Goal: Information Seeking & Learning: Learn about a topic

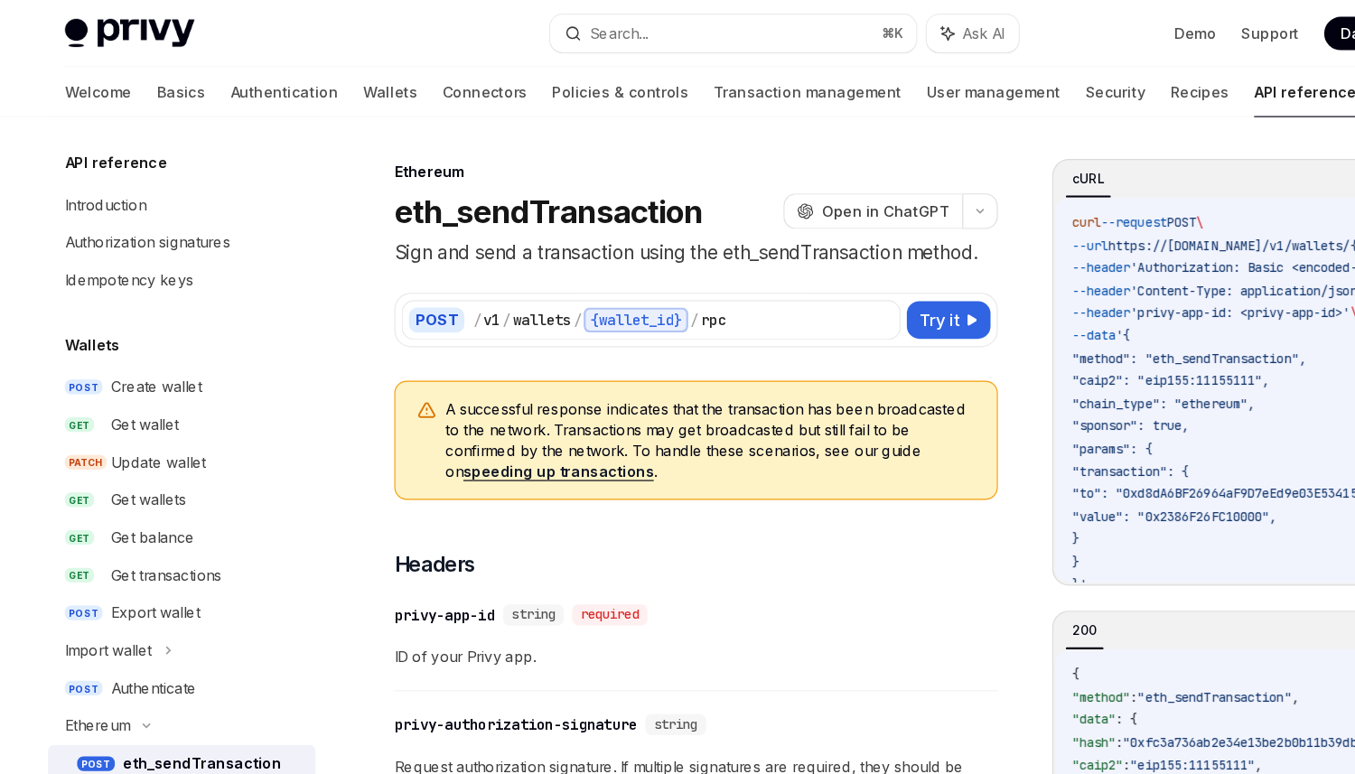
click at [479, 402] on link "speeding up transactions" at bounding box center [482, 407] width 164 height 16
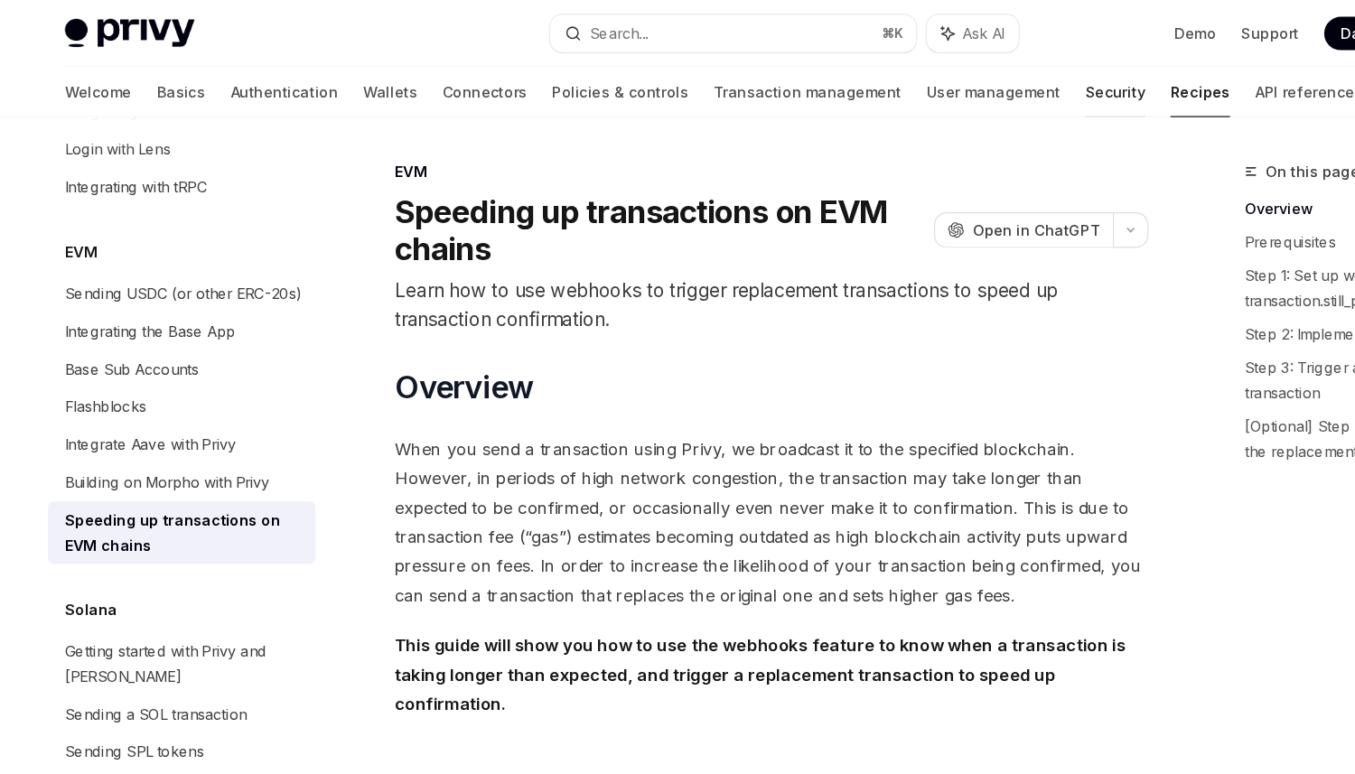
click at [938, 79] on link "Security" at bounding box center [963, 79] width 51 height 43
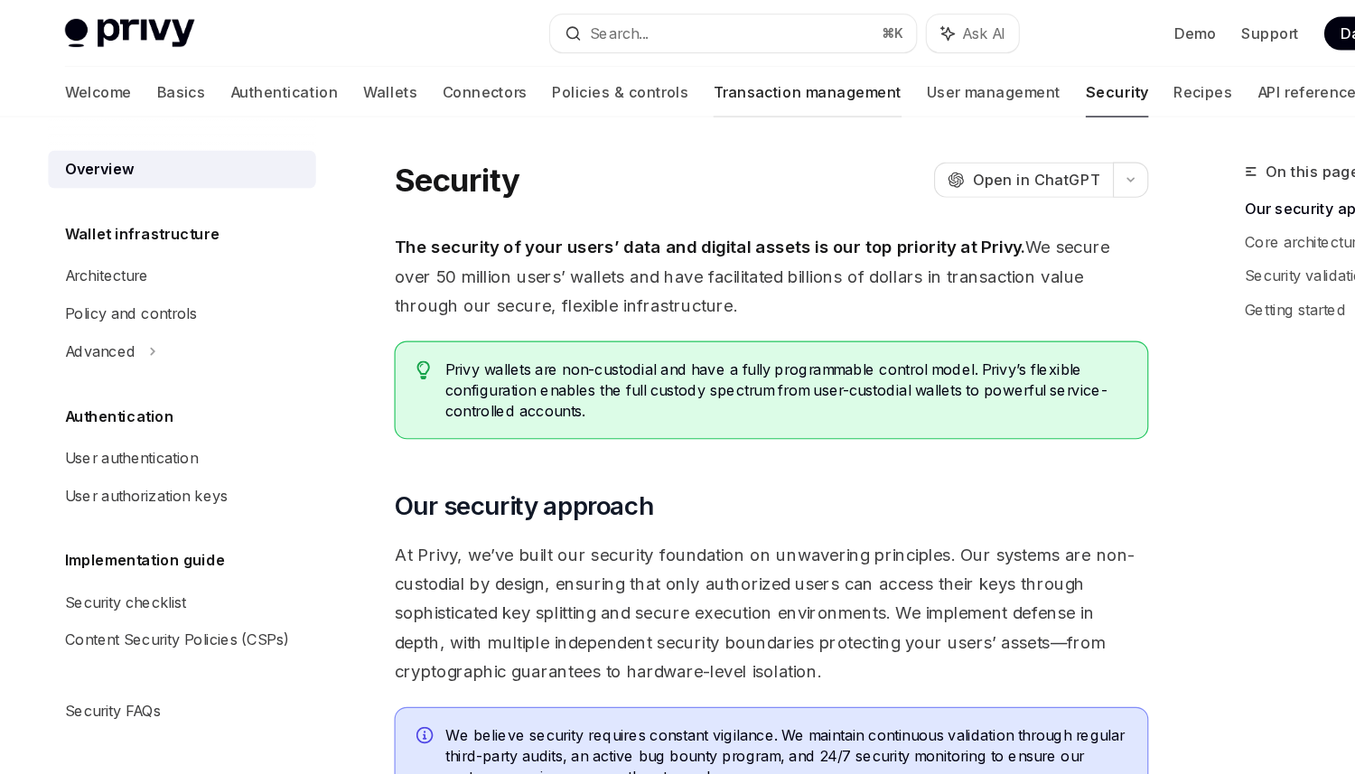
click at [616, 82] on link "Transaction management" at bounding box center [697, 79] width 163 height 43
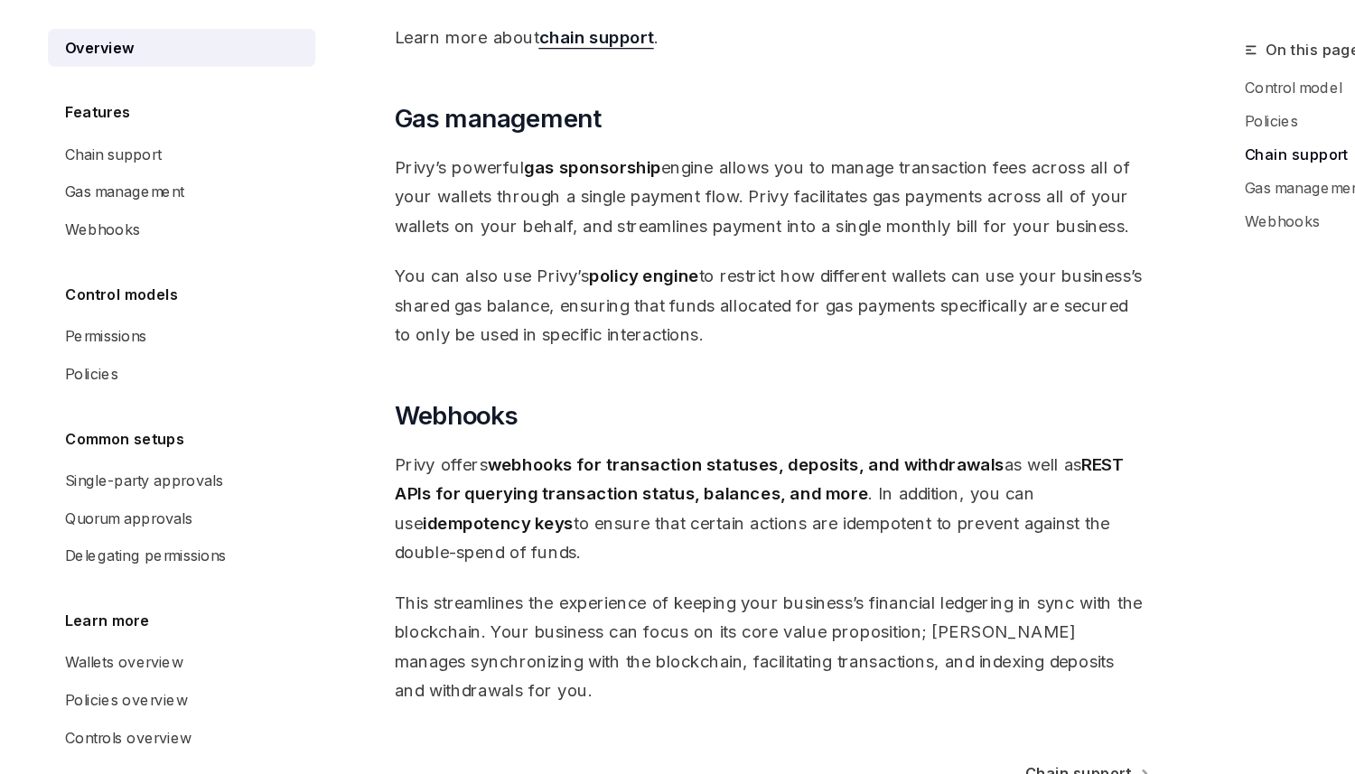
scroll to position [1664, 0]
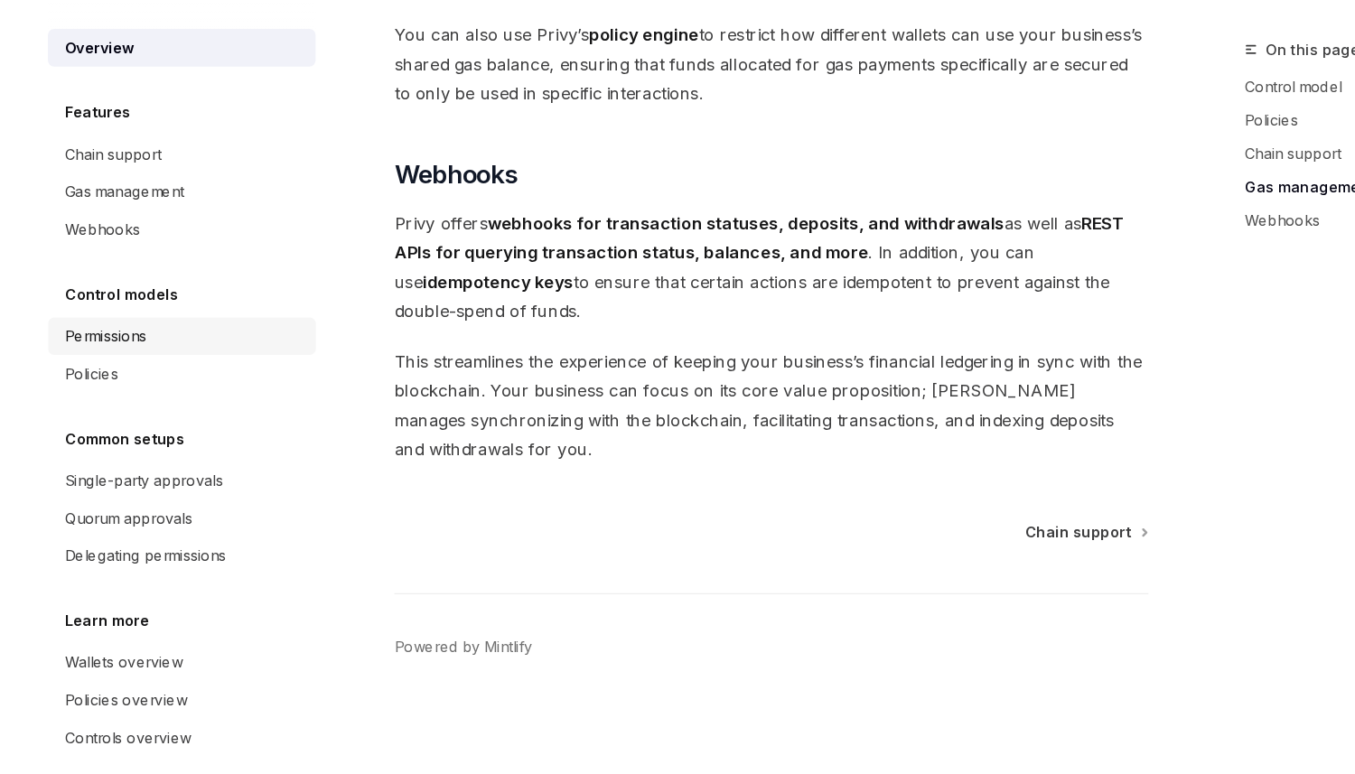
click at [104, 402] on div "Permissions" at bounding box center [91, 396] width 70 height 22
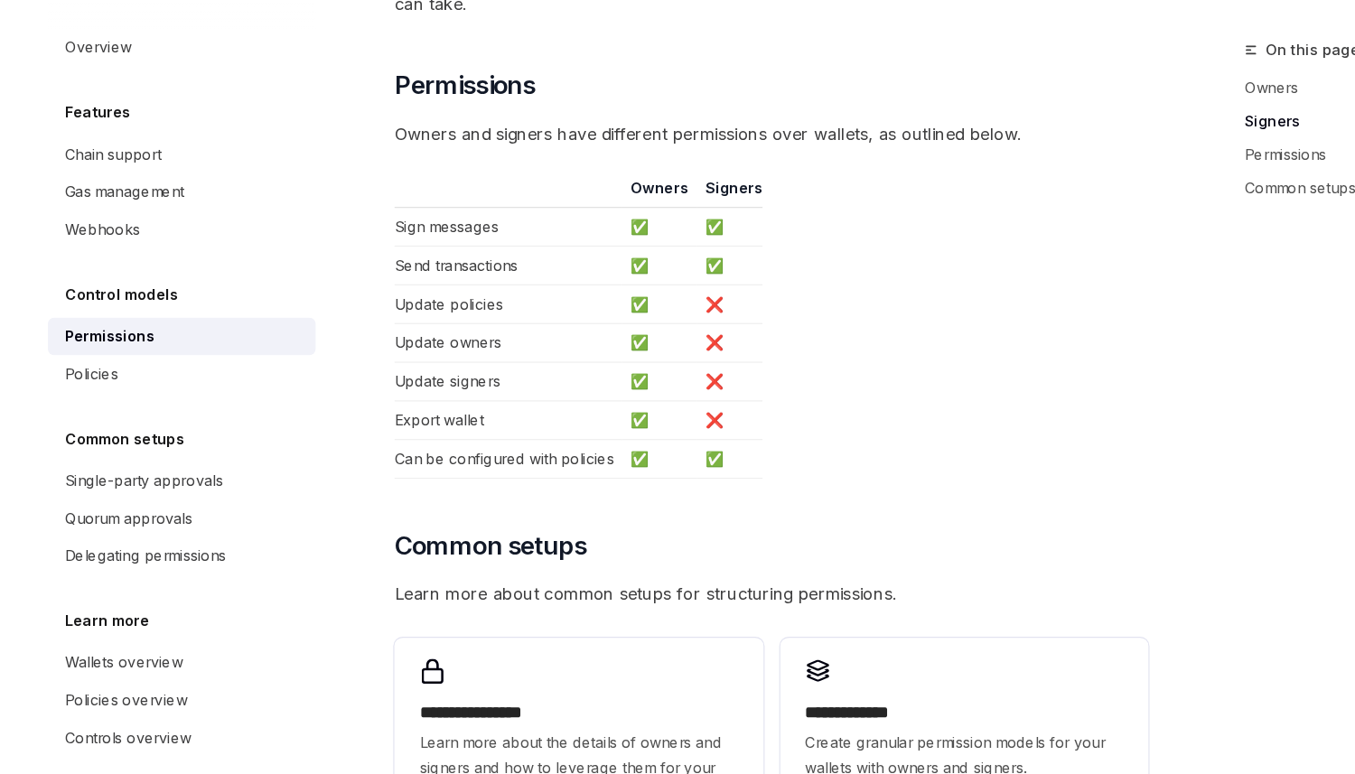
scroll to position [962, 0]
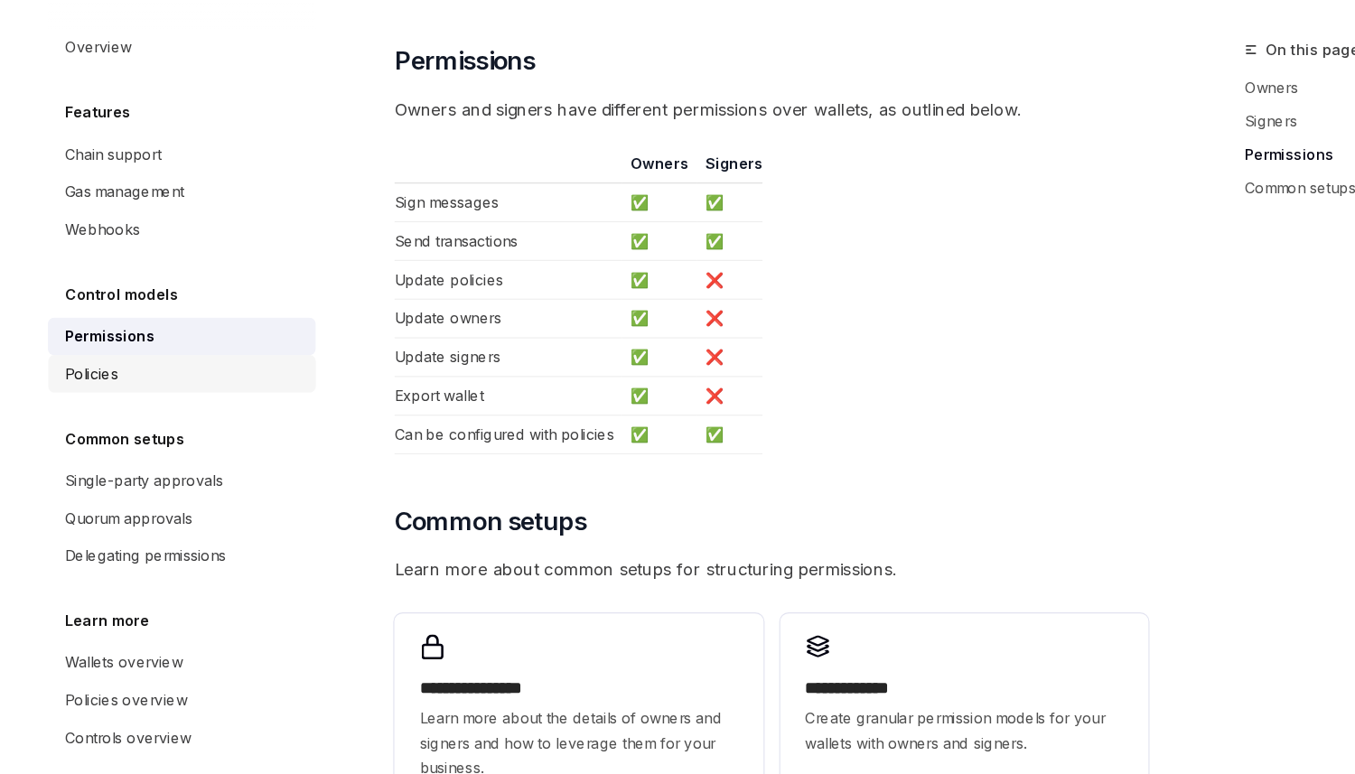
click at [117, 441] on link "Policies" at bounding box center [157, 428] width 231 height 33
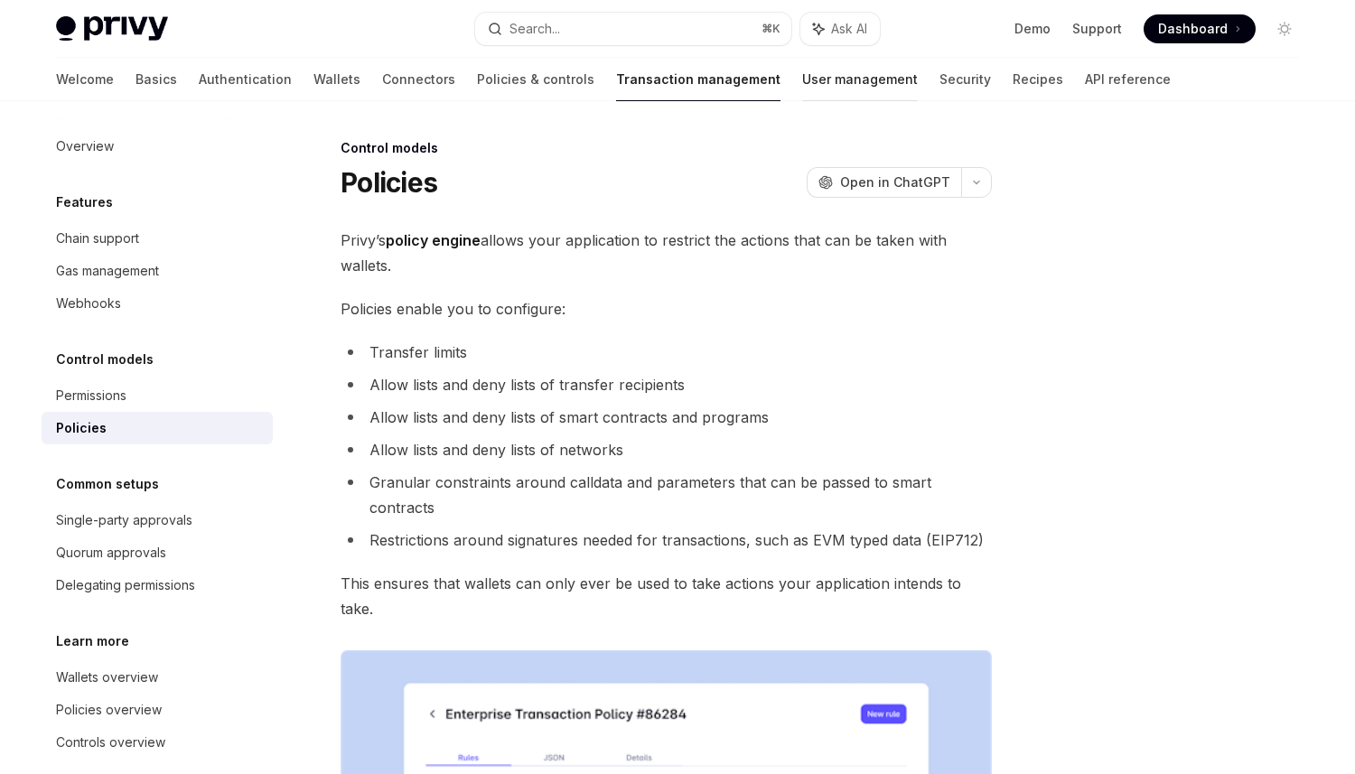
click at [802, 89] on link "User management" at bounding box center [860, 79] width 116 height 43
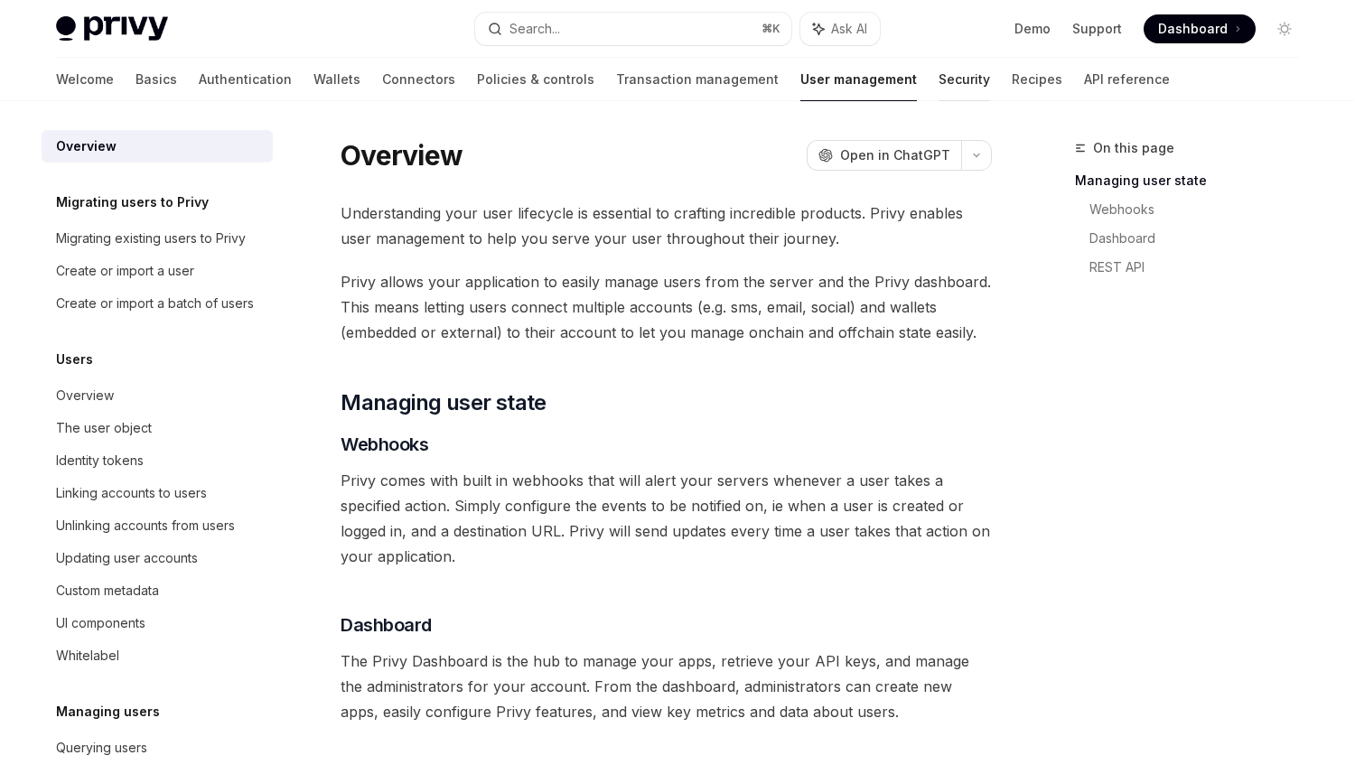
click at [938, 73] on link "Security" at bounding box center [963, 79] width 51 height 43
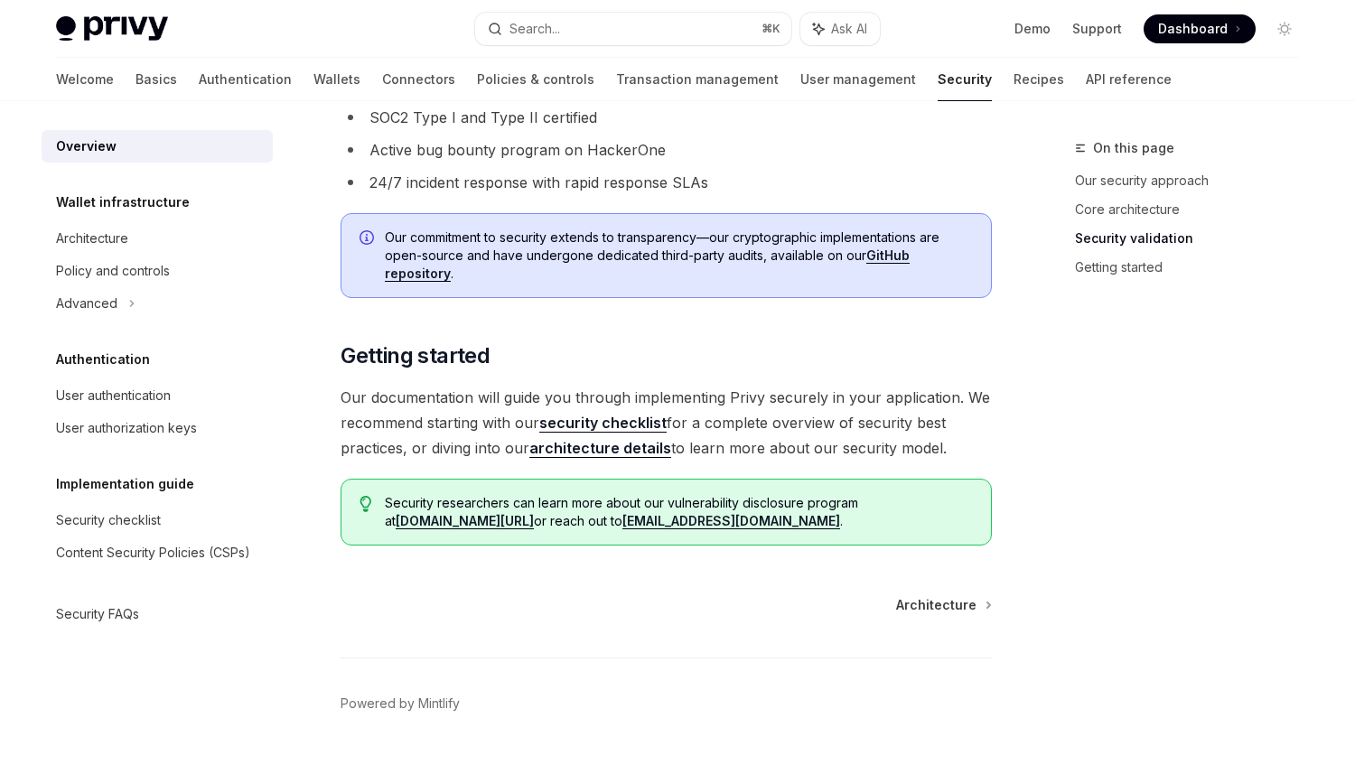
scroll to position [1315, 0]
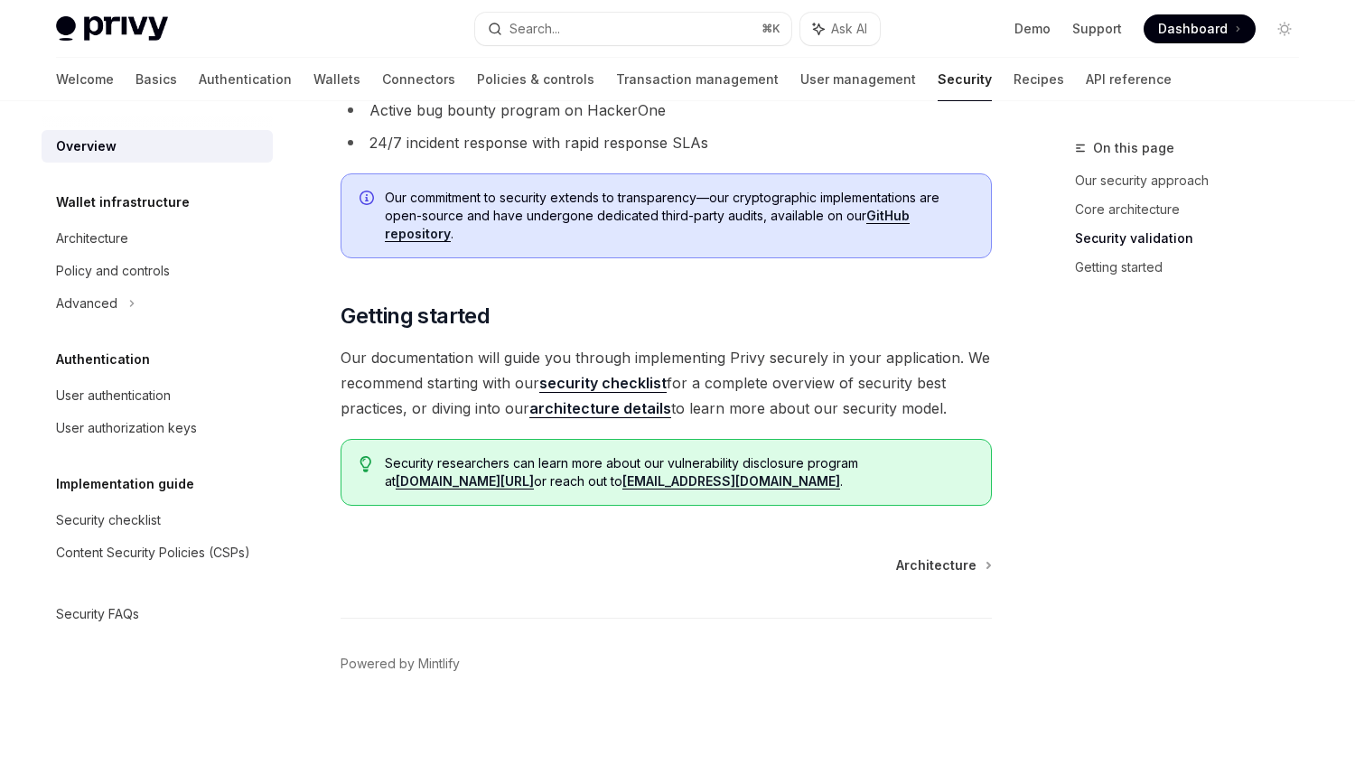
click at [640, 401] on link "architecture details" at bounding box center [600, 408] width 142 height 19
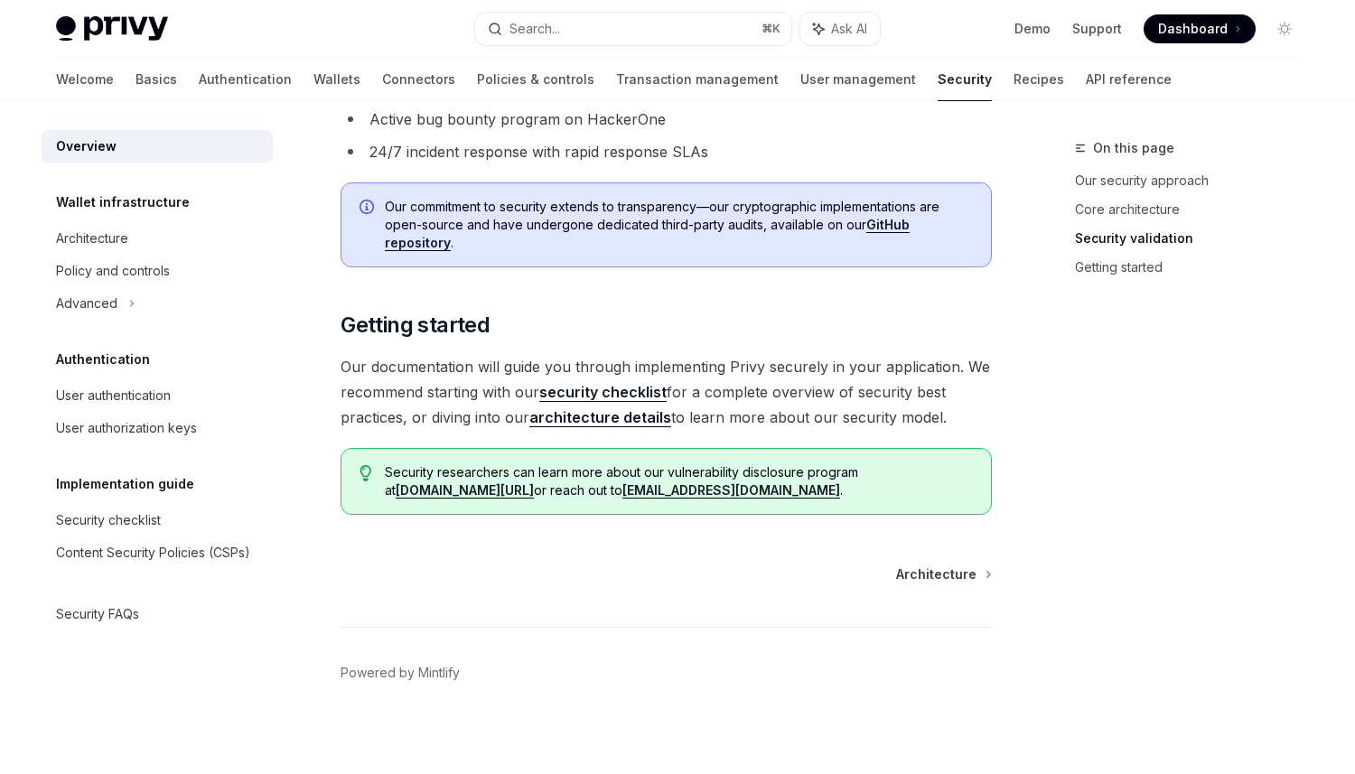
scroll to position [1315, 0]
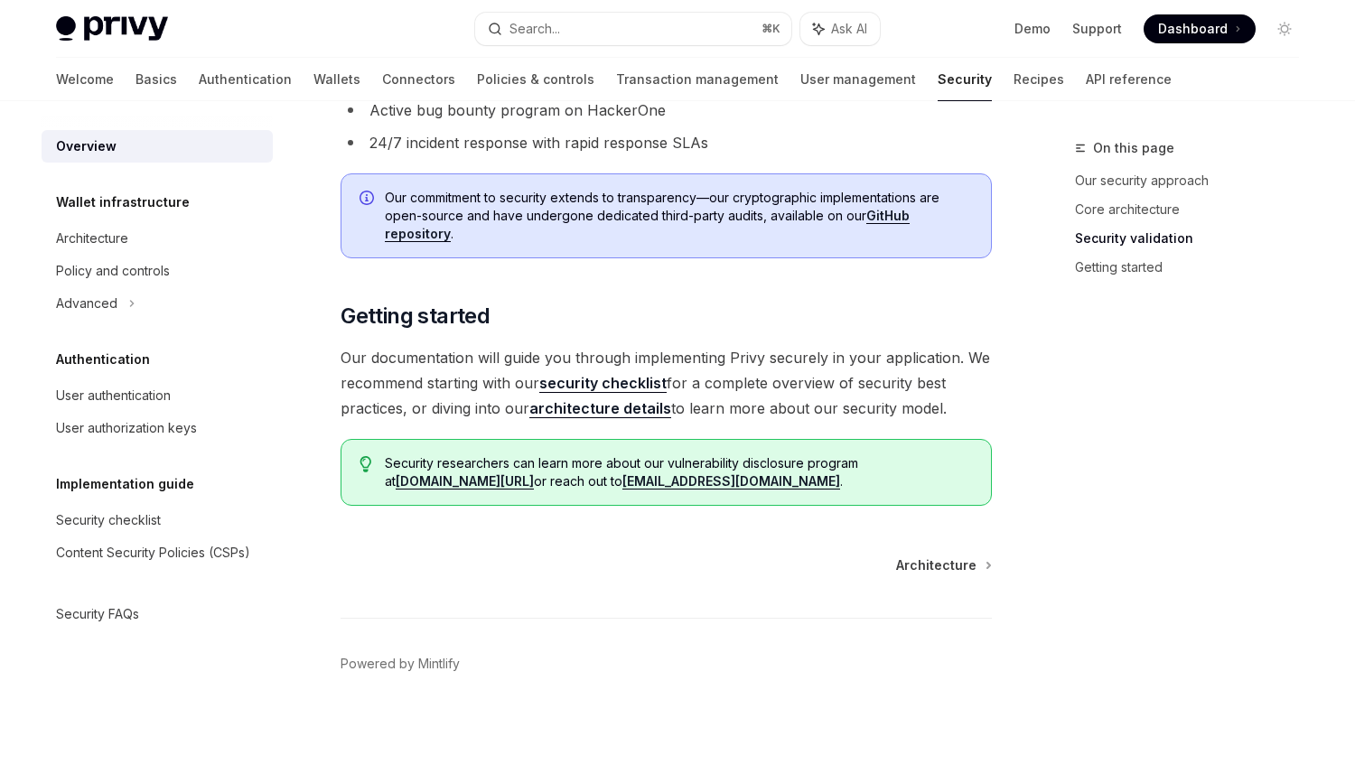
click at [617, 408] on link "architecture details" at bounding box center [600, 408] width 142 height 19
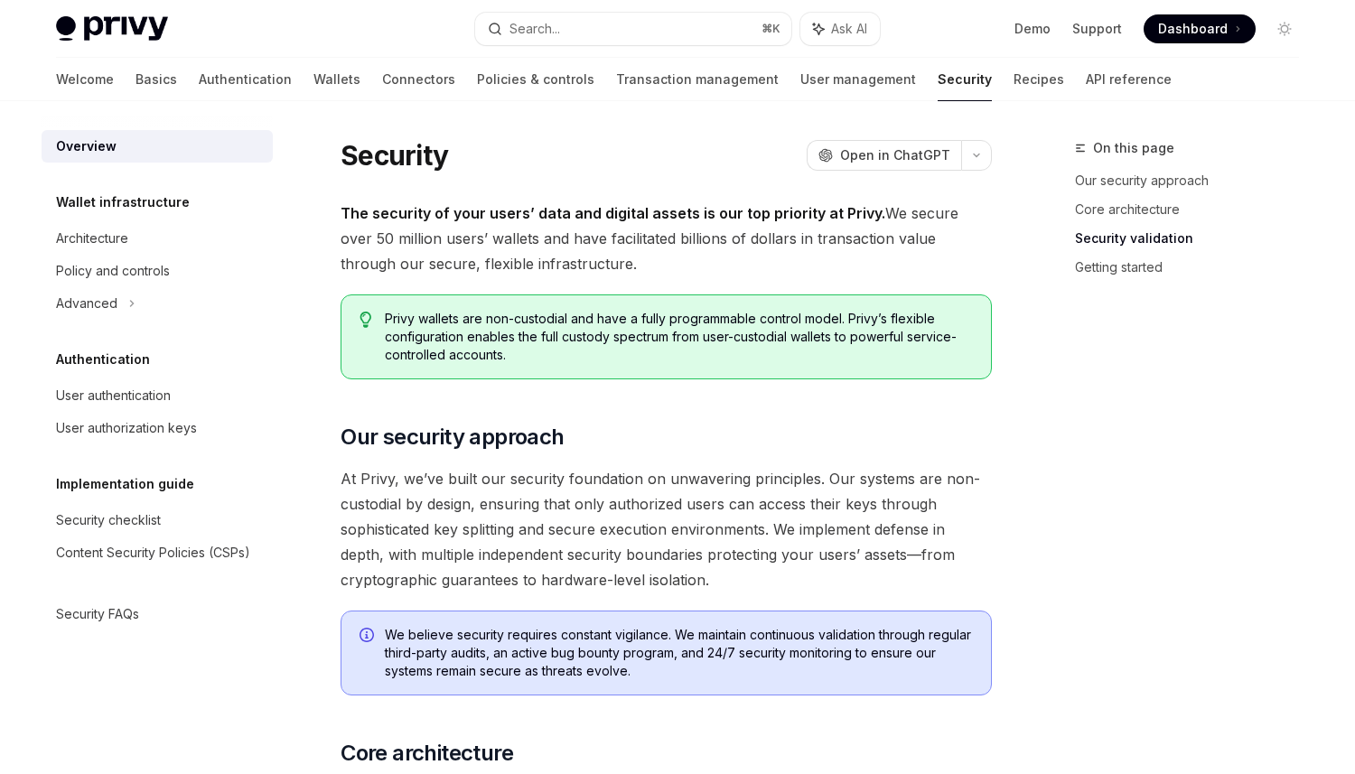
type textarea "*"
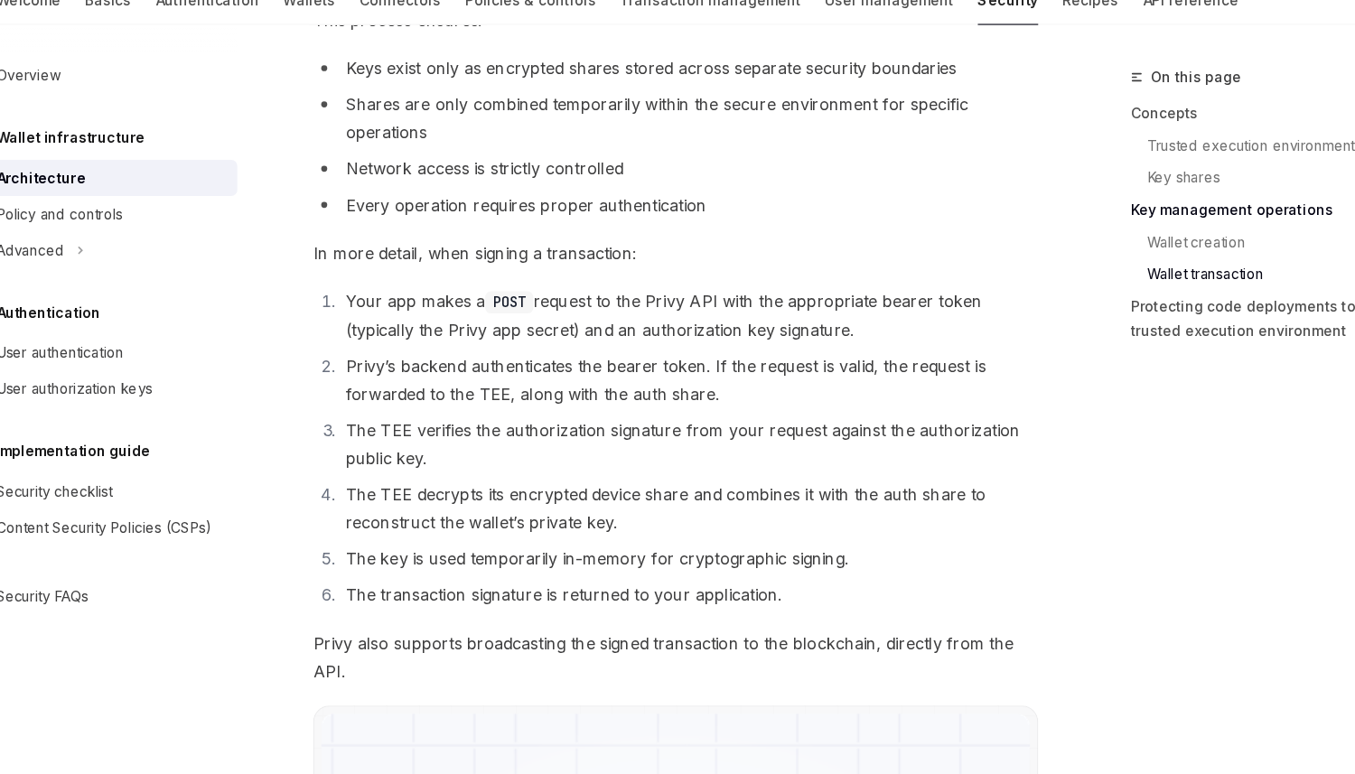
scroll to position [3011, 0]
